Goal: Task Accomplishment & Management: Complete application form

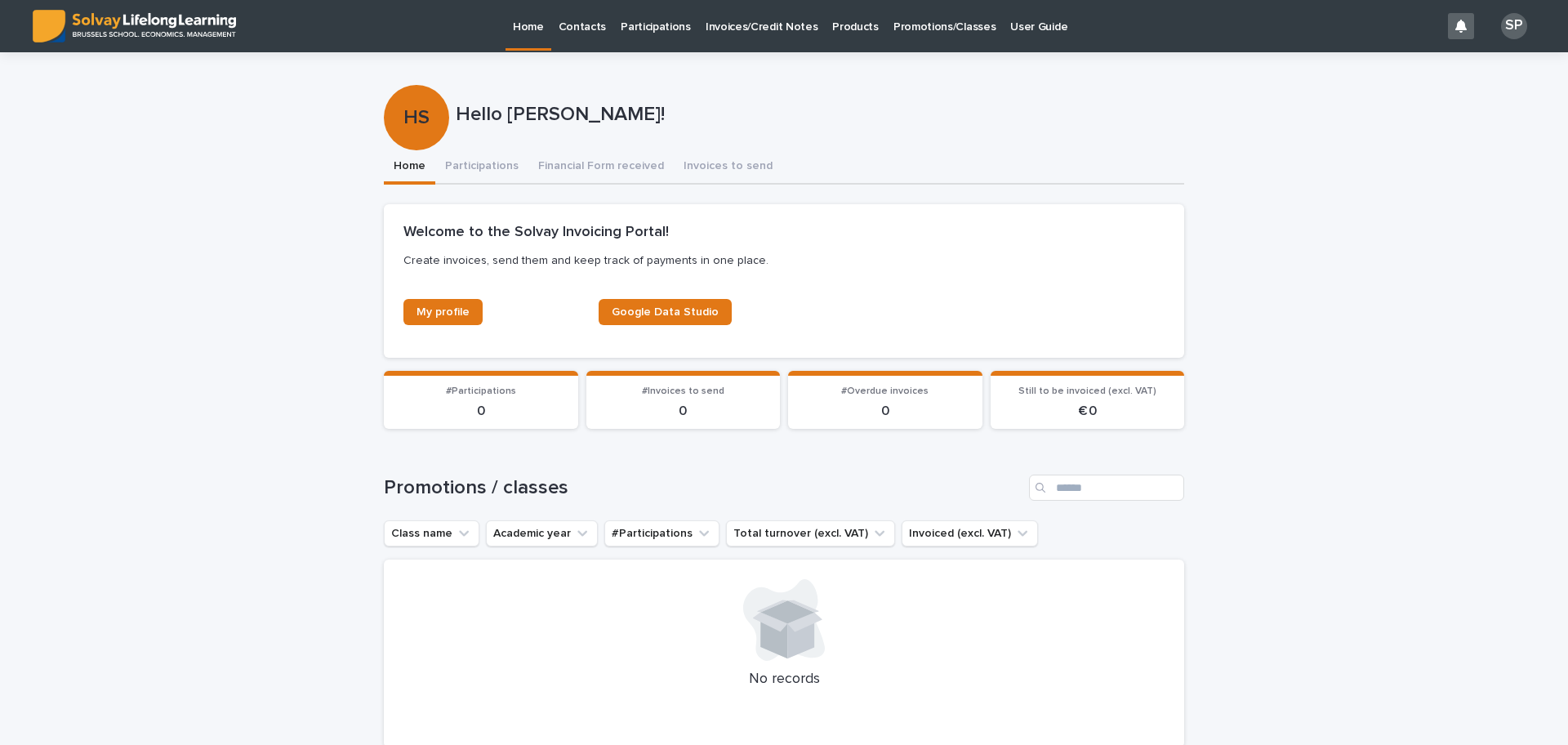
click at [894, 21] on p "Promotions/Classes" at bounding box center [944, 17] width 102 height 34
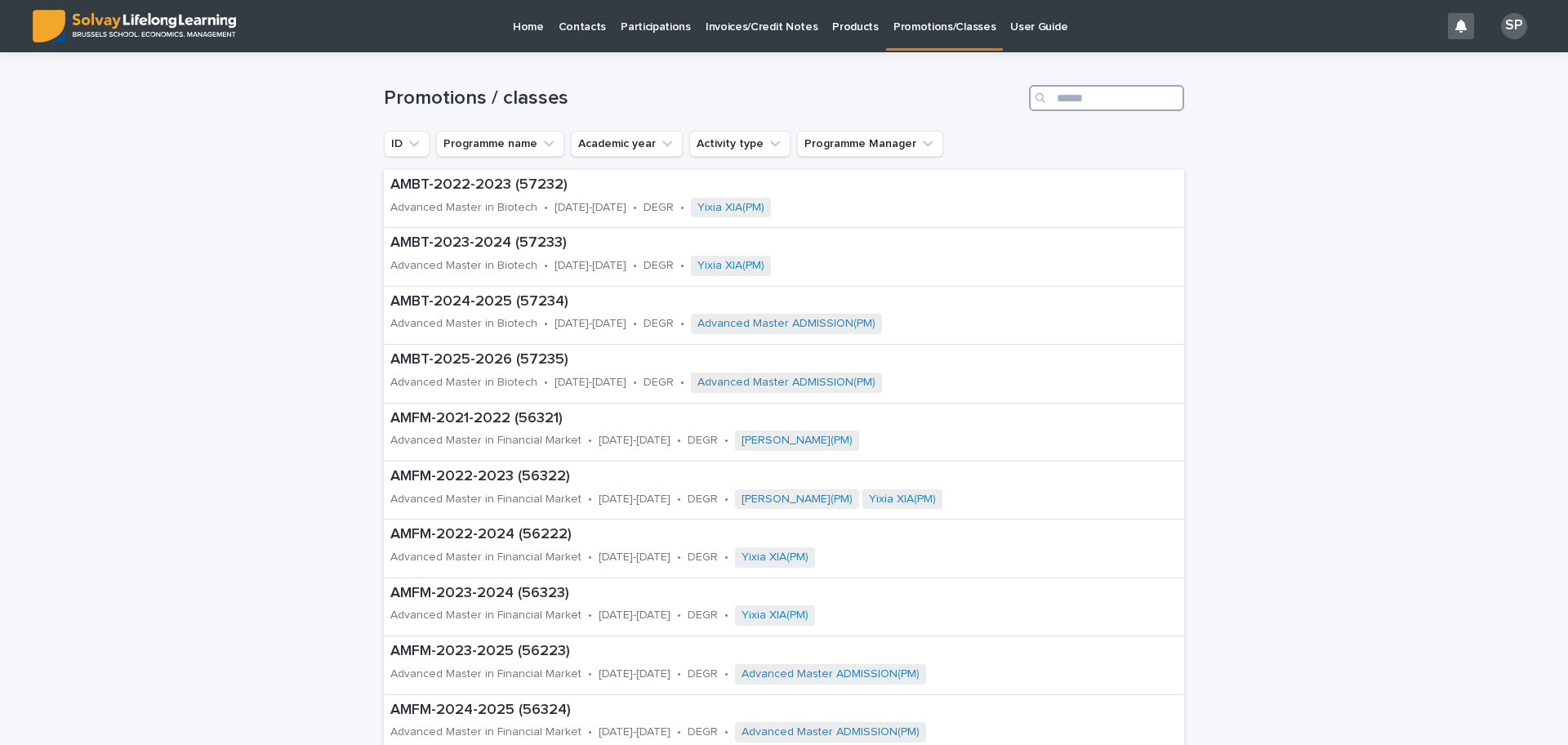
click at [1067, 98] on input "Search" at bounding box center [1106, 98] width 155 height 27
type input "***"
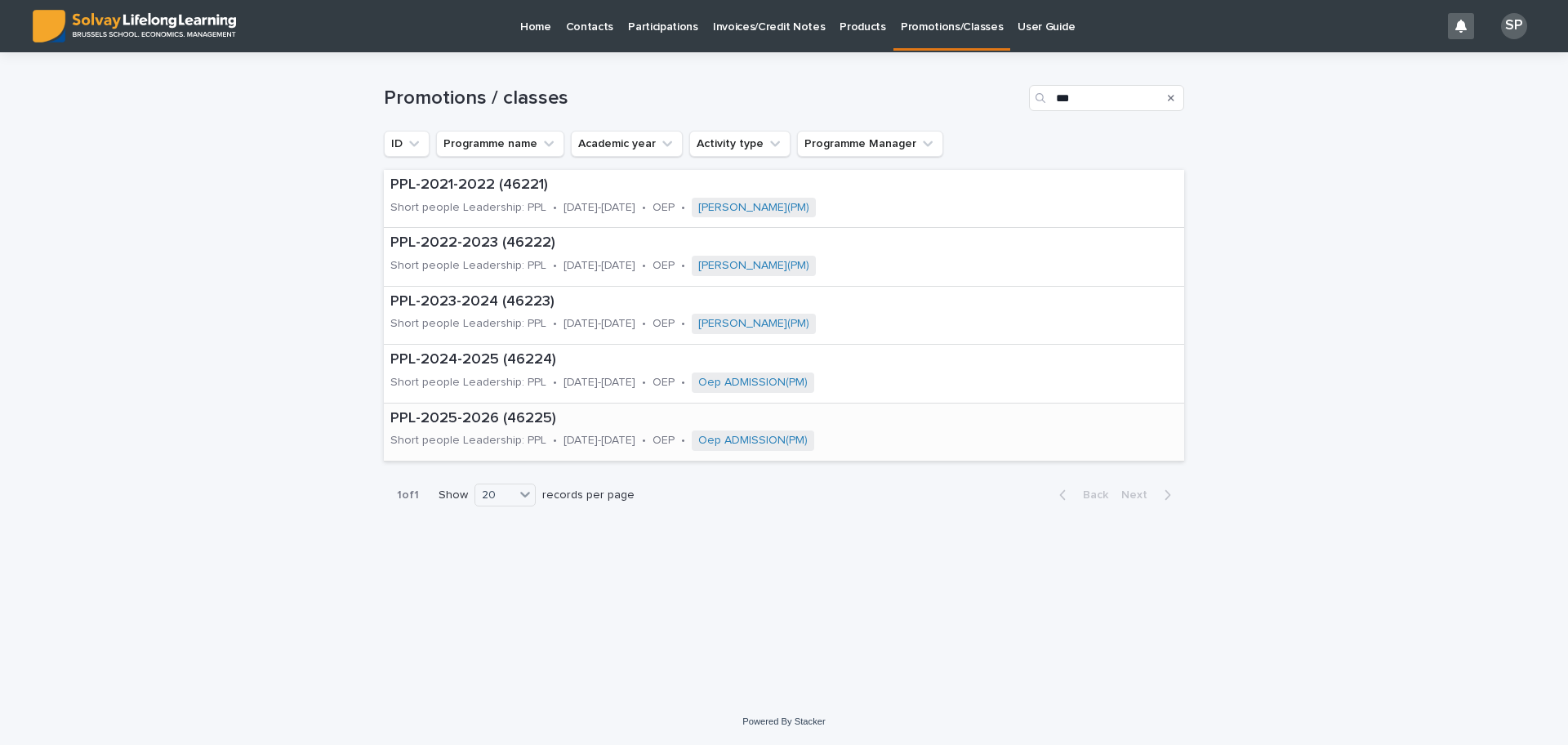
click at [476, 420] on p "PPL-2025-2026 (46225)" at bounding box center [686, 418] width 593 height 18
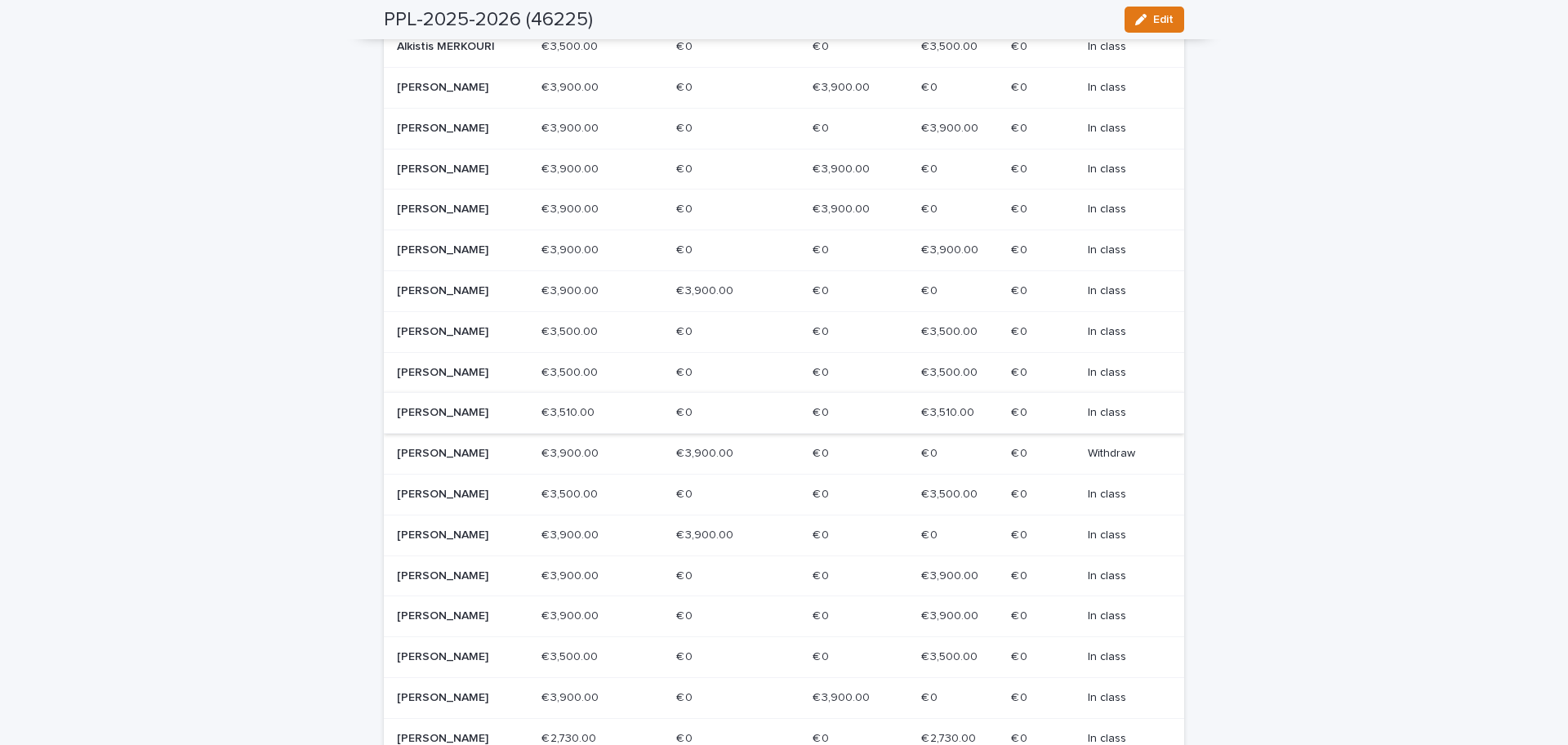
scroll to position [306, 0]
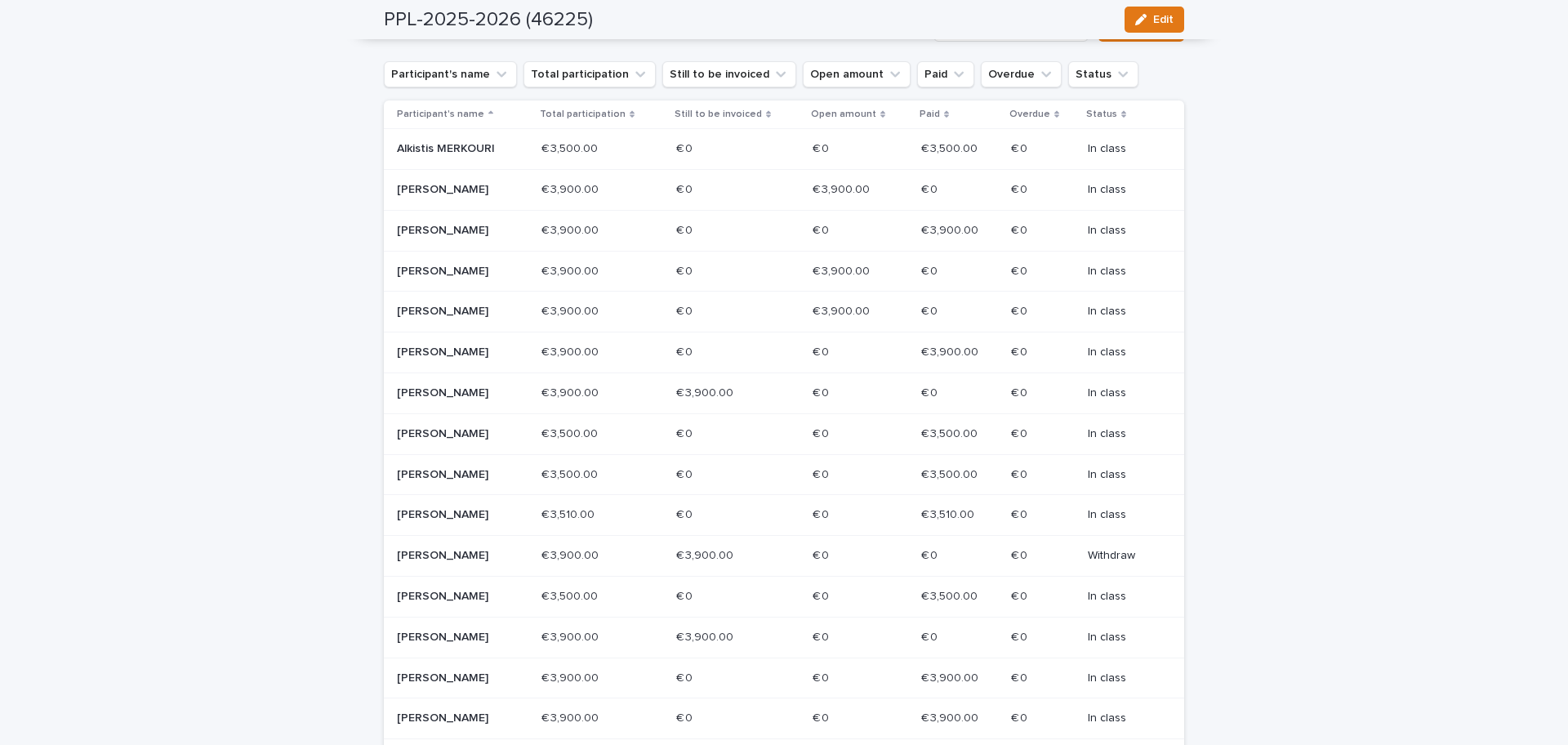
click at [486, 197] on div "[PERSON_NAME]" at bounding box center [463, 190] width 132 height 27
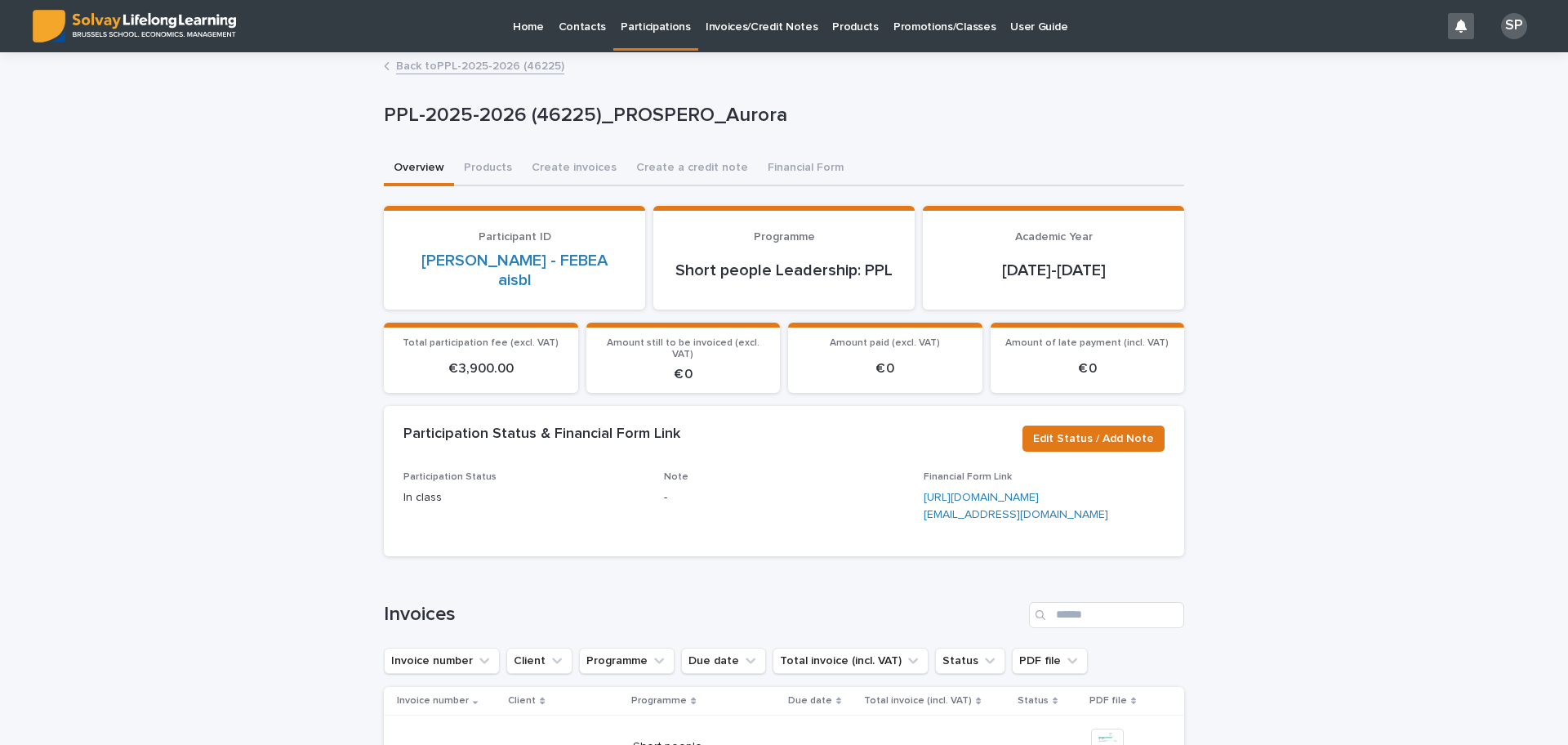
click at [461, 62] on link "Back to PPL-2025-2026 (46225)" at bounding box center [480, 65] width 169 height 19
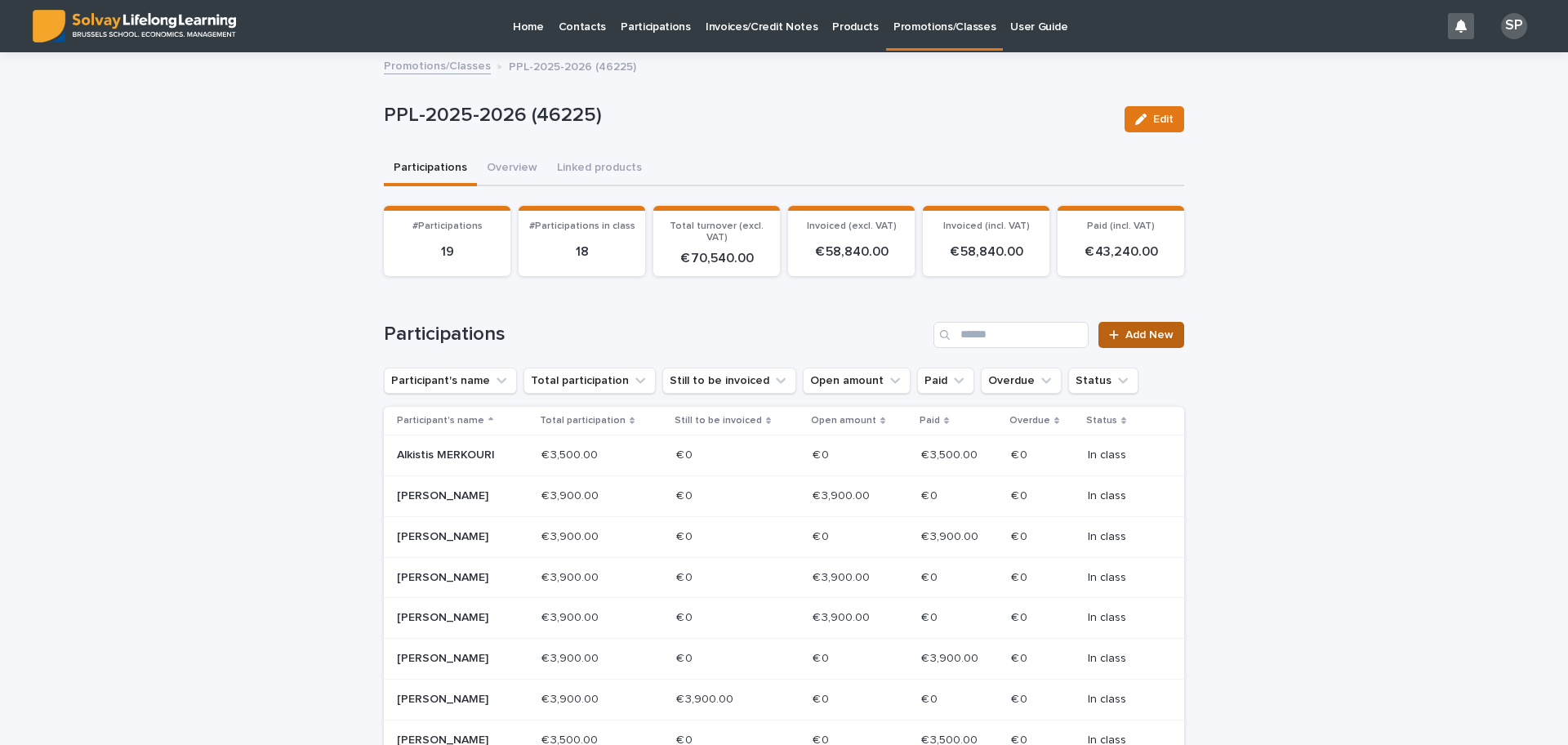
click at [1111, 337] on icon at bounding box center [1114, 334] width 9 height 11
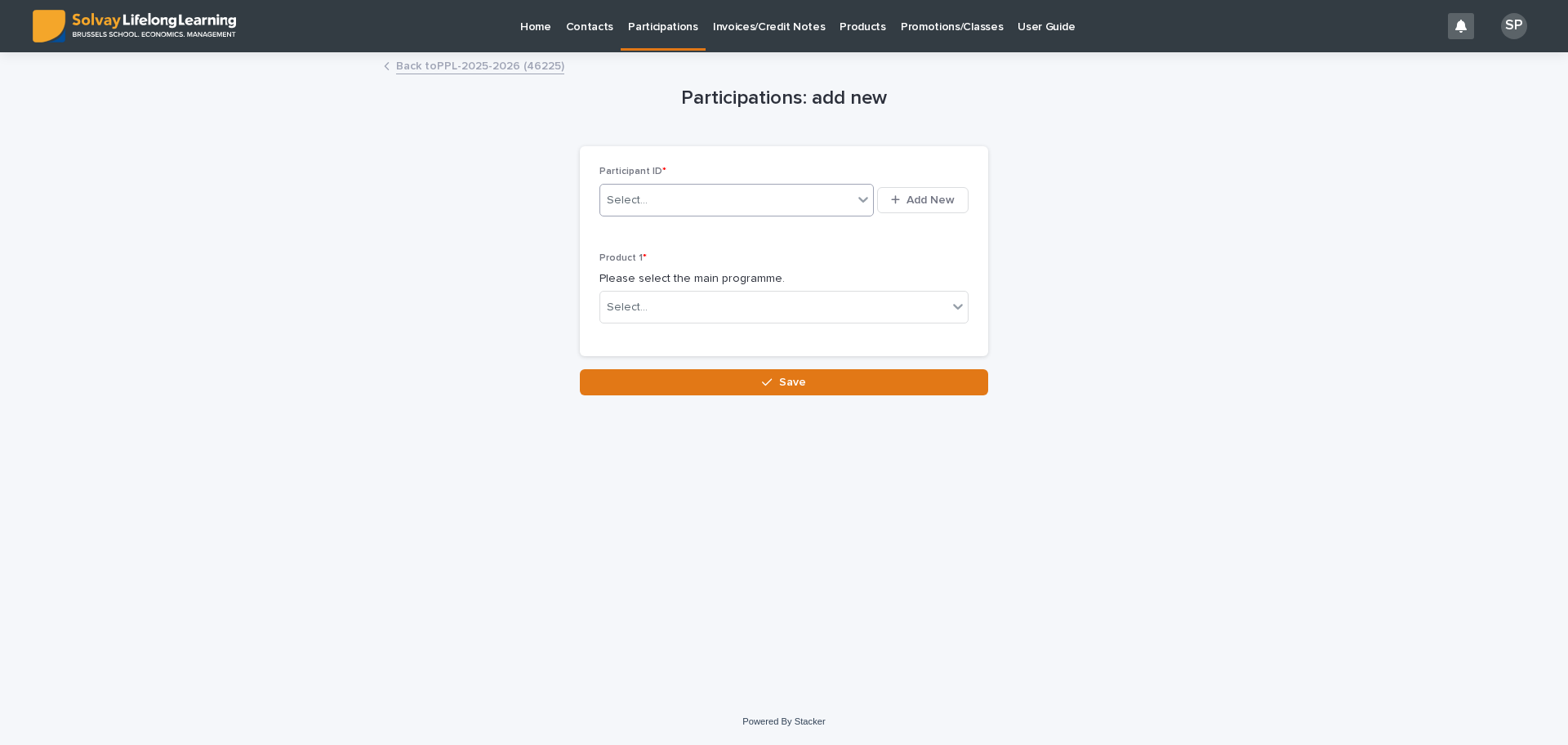
click at [731, 204] on div "Select..." at bounding box center [726, 201] width 252 height 27
type input "**********"
click at [725, 231] on div "[PERSON_NAME]" at bounding box center [737, 231] width 274 height 28
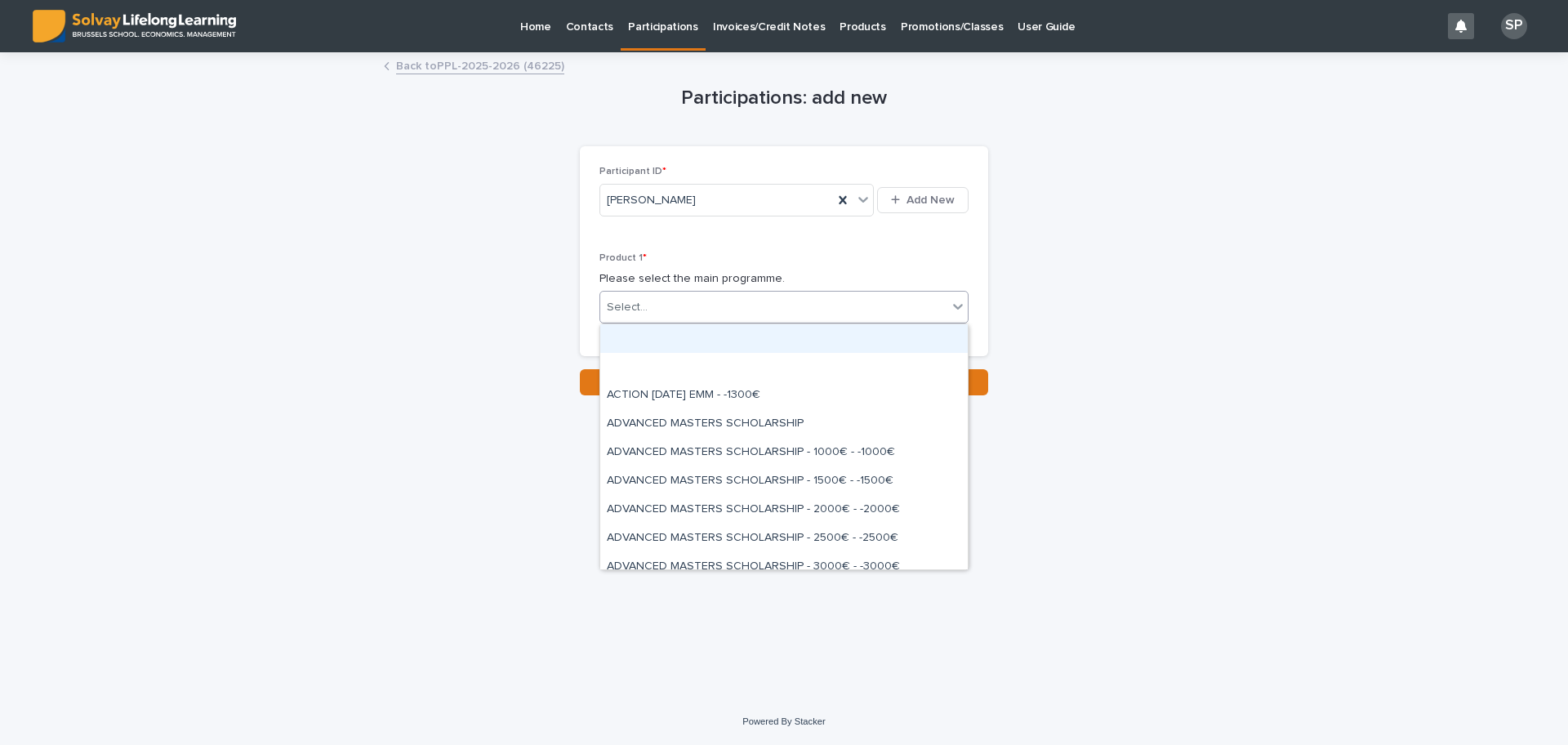
click at [698, 304] on div "Select..." at bounding box center [774, 308] width 347 height 27
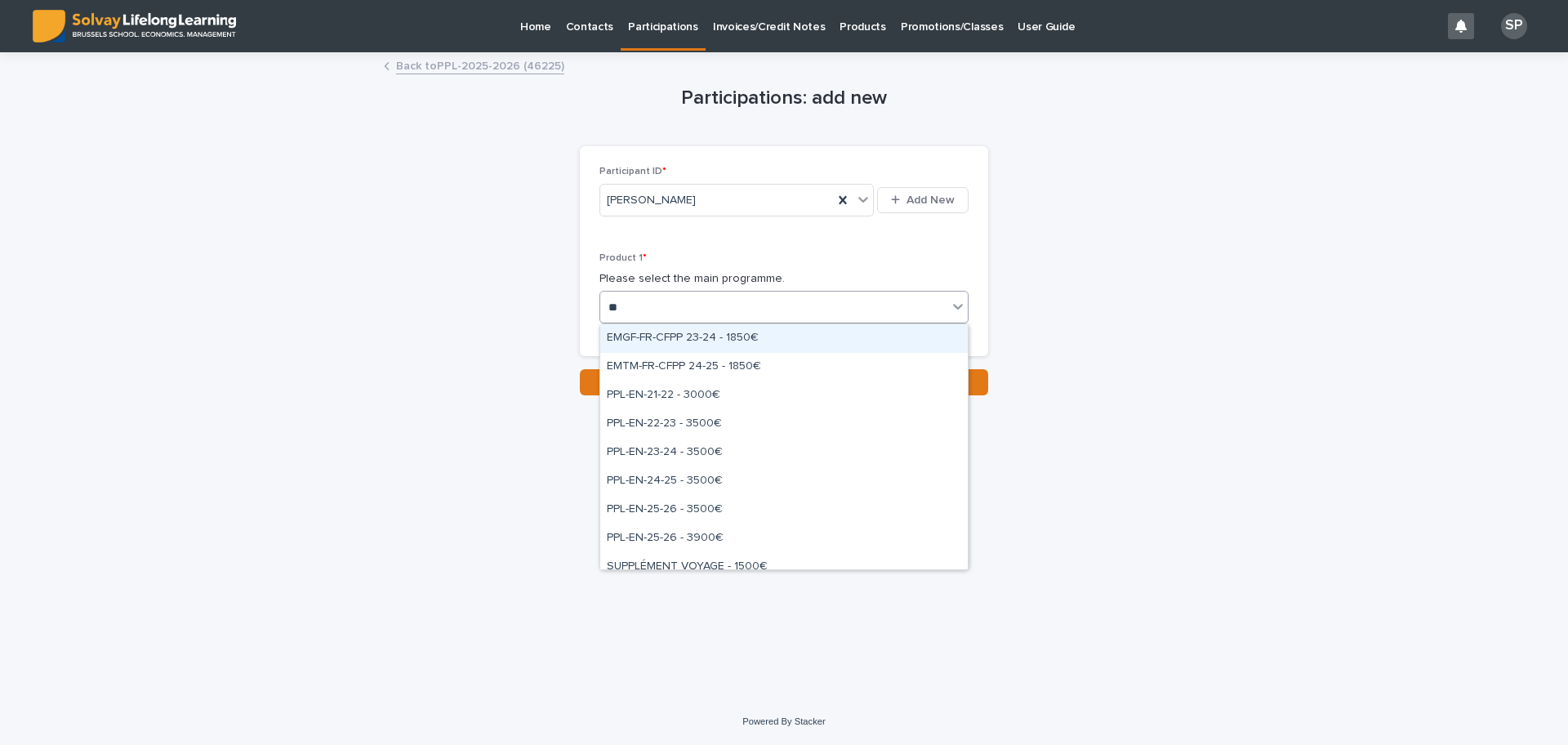
type input "***"
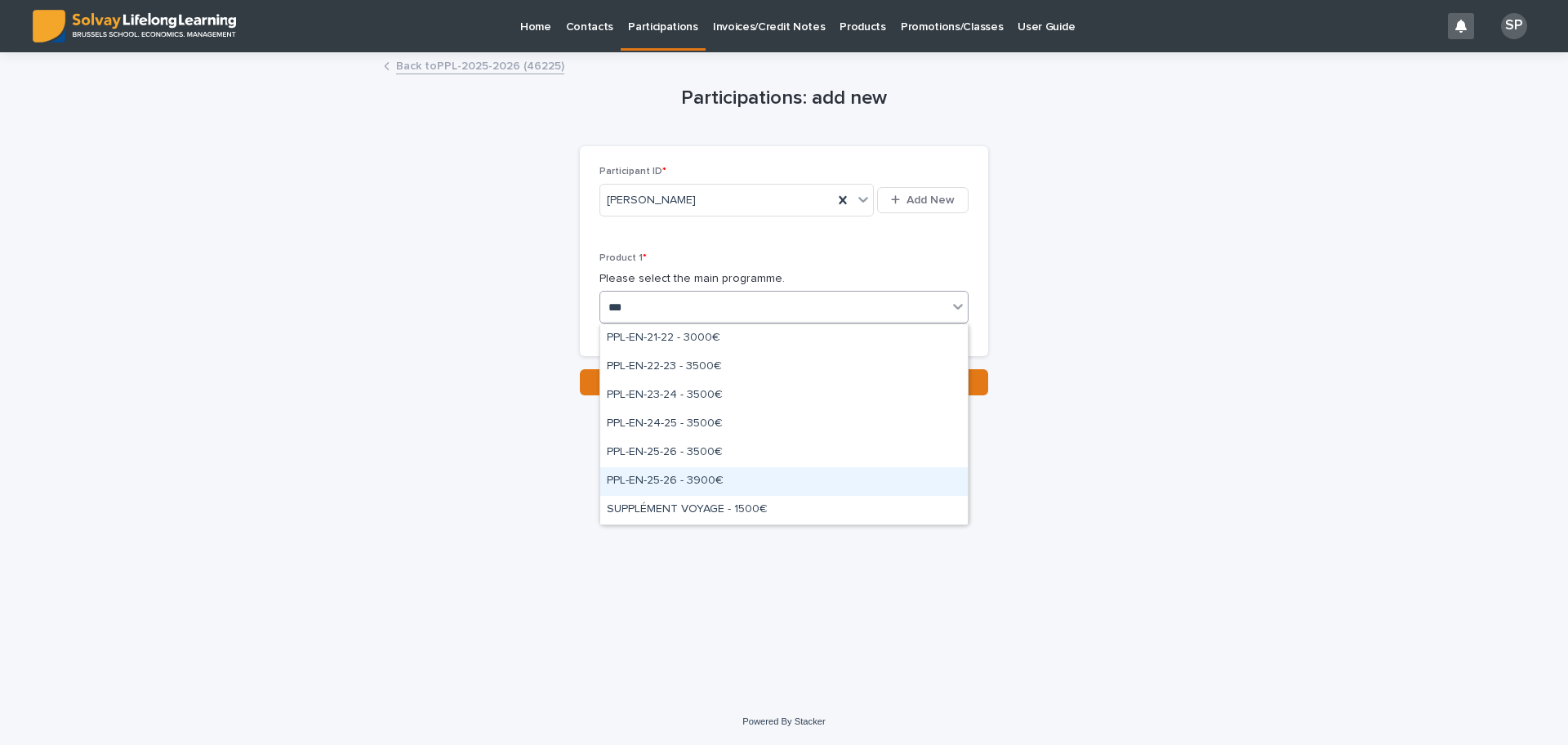
click at [701, 478] on div "PPL-EN-25-26 - 3900€" at bounding box center [784, 481] width 368 height 28
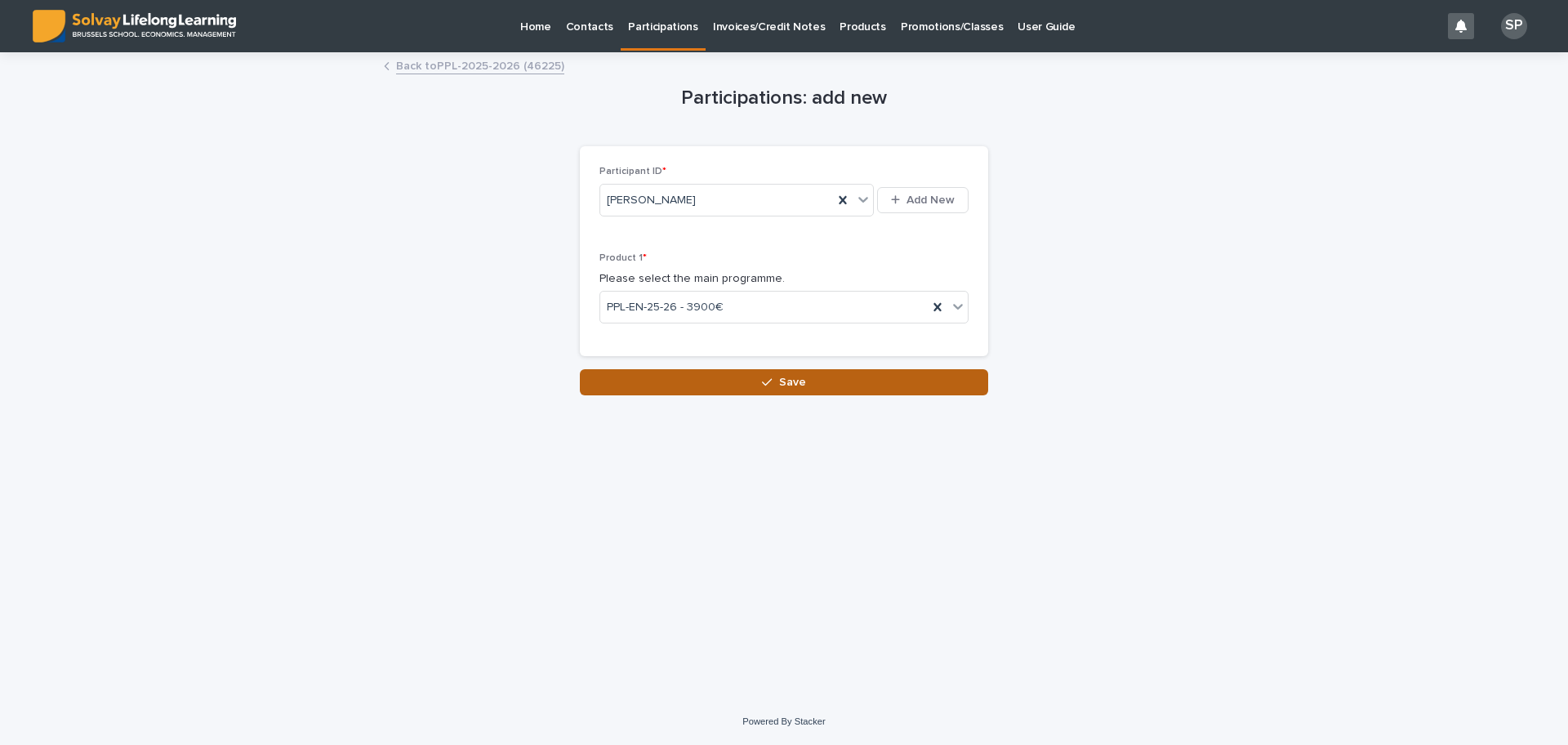
click at [752, 382] on button "Save" at bounding box center [784, 382] width 408 height 27
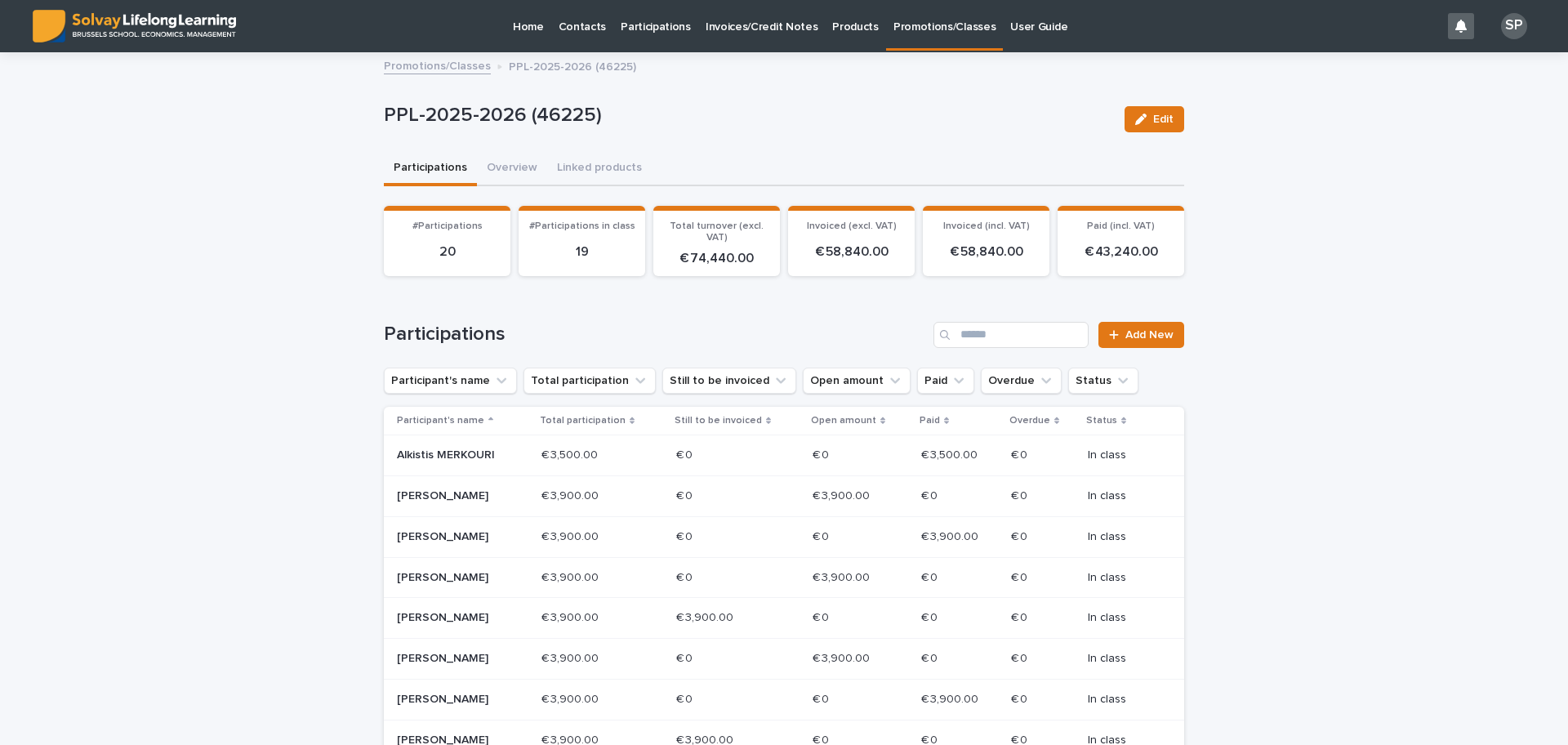
click at [423, 624] on p "[PERSON_NAME]" at bounding box center [455, 618] width 117 height 14
